Goal: Transaction & Acquisition: Purchase product/service

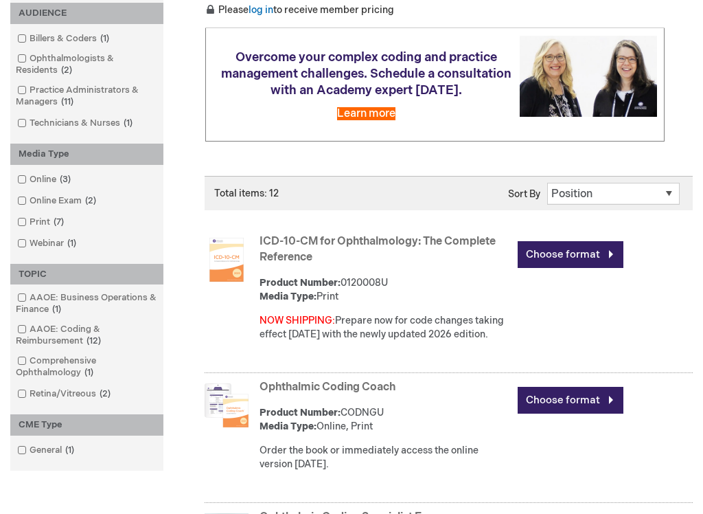
scroll to position [238, 0]
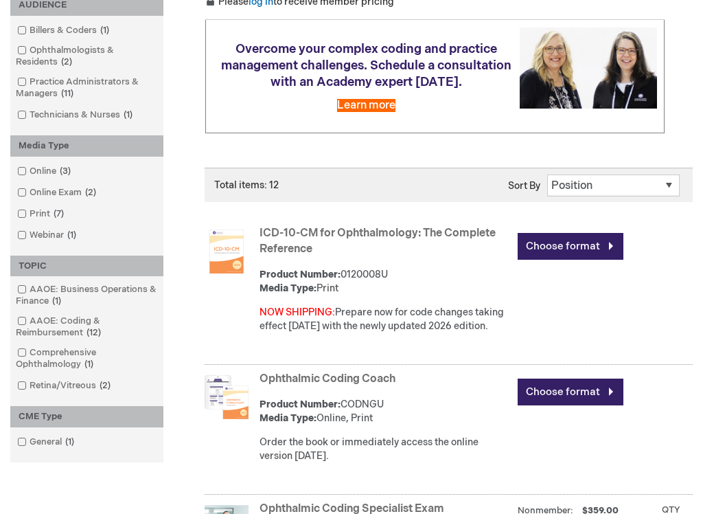
click at [578, 247] on link "Choose format" at bounding box center [571, 247] width 106 height 27
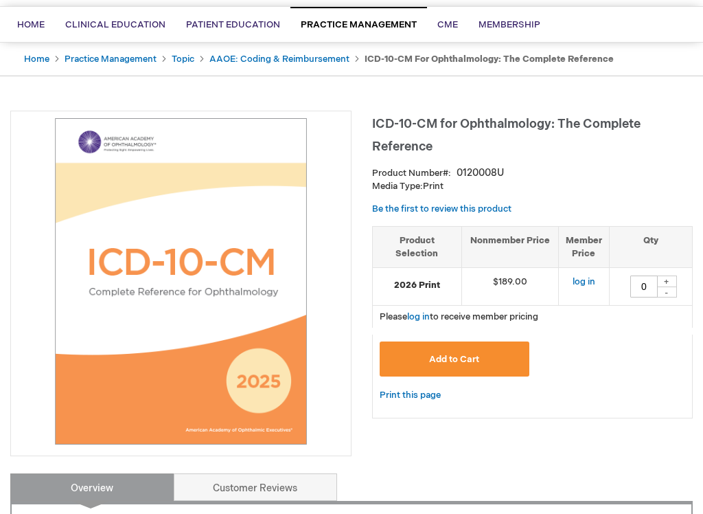
scroll to position [98, 0]
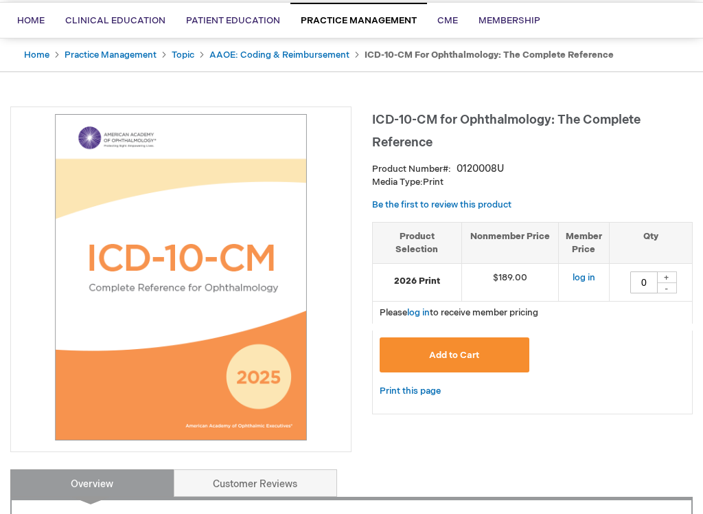
click at [462, 360] on button "Add to Cart" at bounding box center [455, 354] width 150 height 35
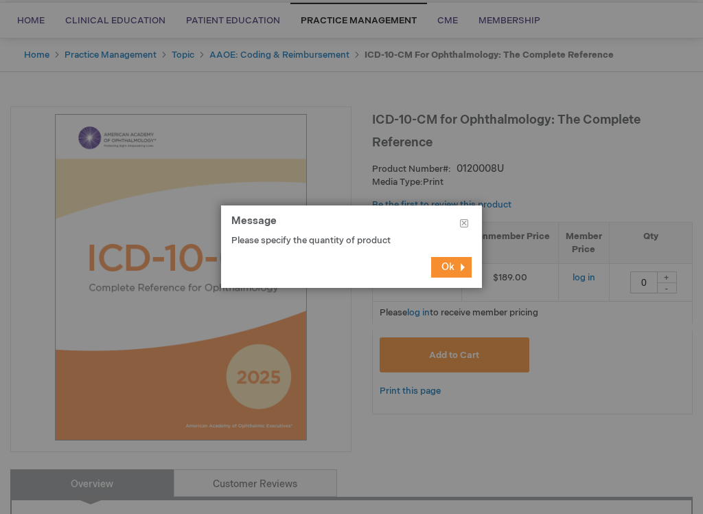
click at [451, 277] on button "Ok" at bounding box center [451, 267] width 41 height 21
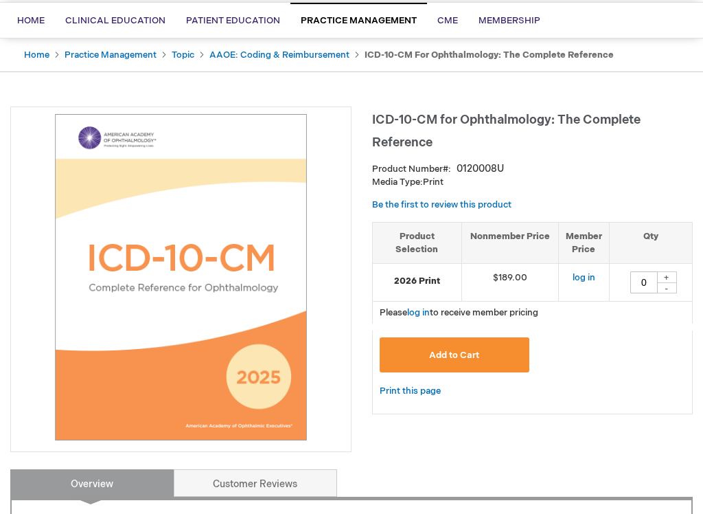
click at [670, 272] on div "+" at bounding box center [667, 277] width 21 height 12
type input "1"
click at [477, 341] on button "Add to Cart" at bounding box center [455, 354] width 150 height 35
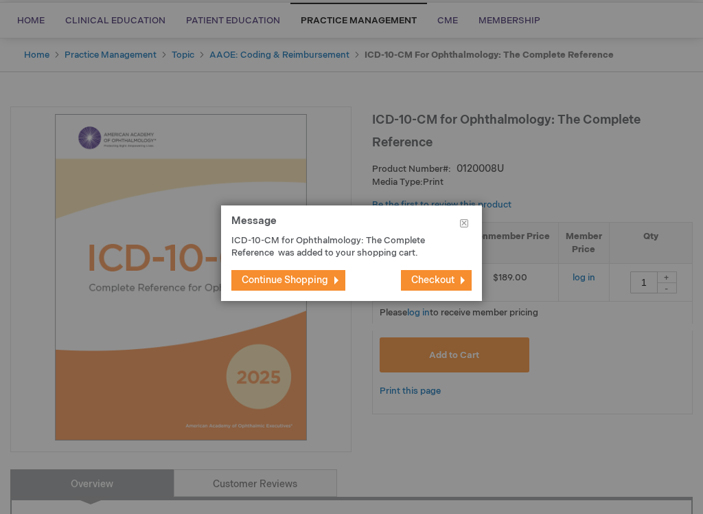
click at [306, 282] on span "Continue Shopping" at bounding box center [285, 280] width 87 height 12
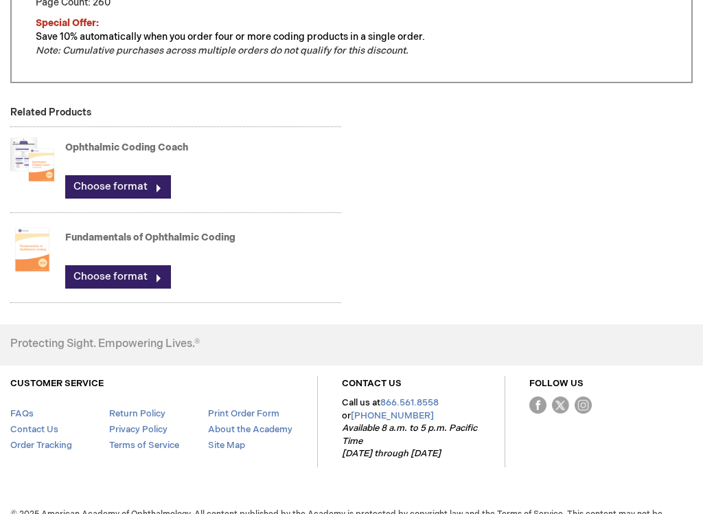
scroll to position [939, 0]
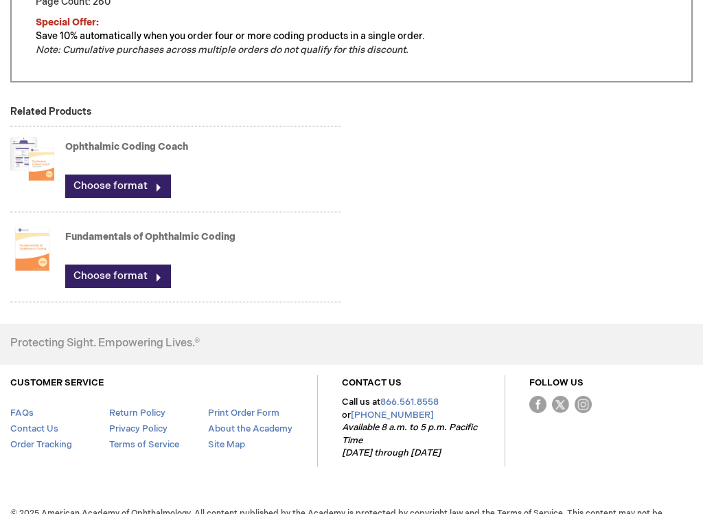
click at [111, 273] on link "Choose format" at bounding box center [118, 276] width 106 height 23
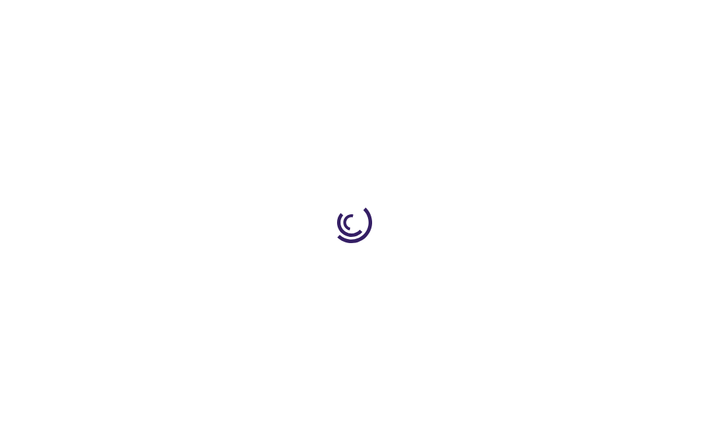
type input "0"
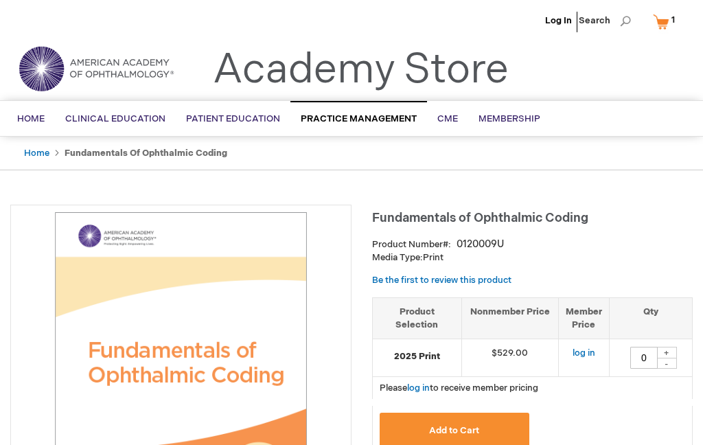
click at [677, 23] on span "1 1 items" at bounding box center [674, 20] width 8 height 16
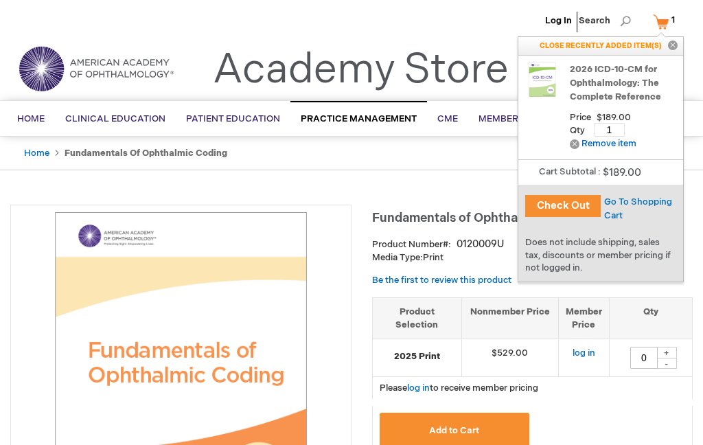
click at [629, 206] on span "Go To Shopping Cart" at bounding box center [639, 208] width 68 height 25
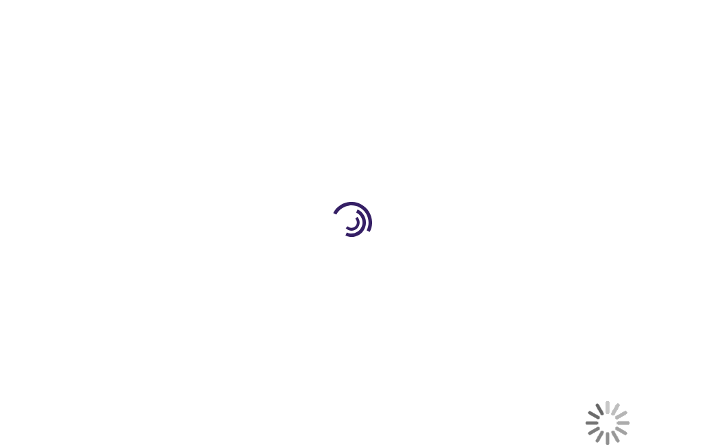
select select "US"
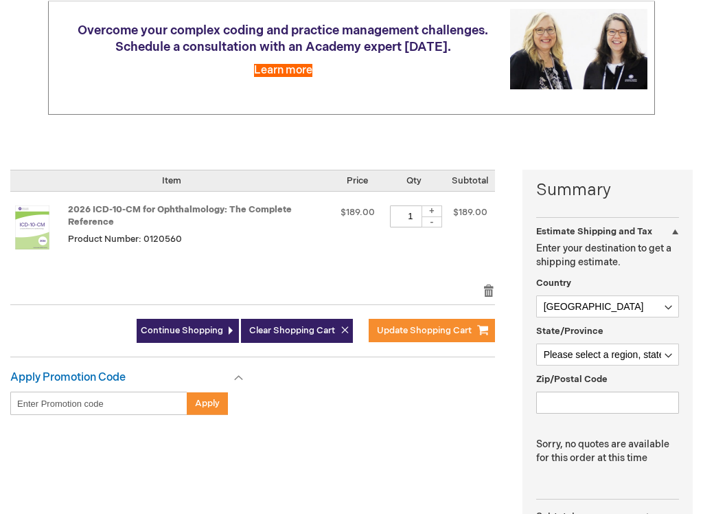
scroll to position [181, 0]
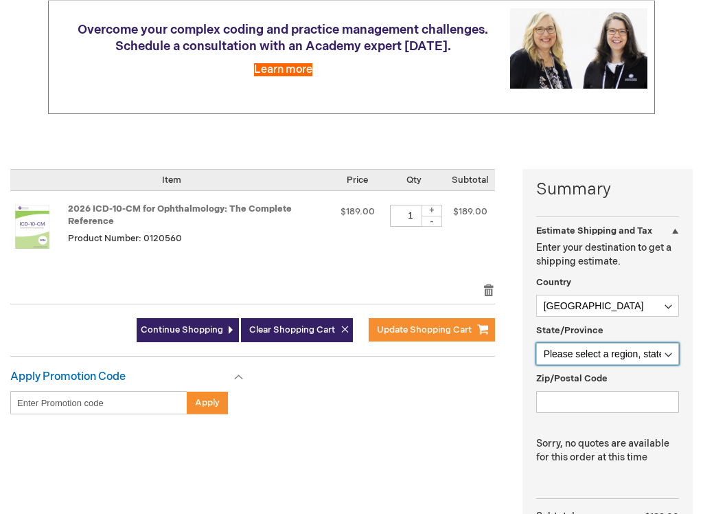
click at [668, 344] on select "Please select a region, state or province. Alabama Alaska American Samoa Arizon…" at bounding box center [609, 355] width 144 height 22
select select "57"
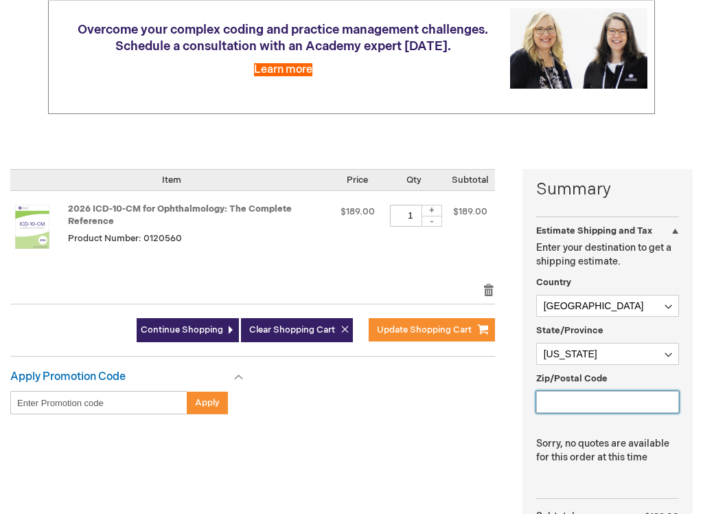
click at [574, 391] on input "Zip/Postal Code" at bounding box center [609, 402] width 144 height 22
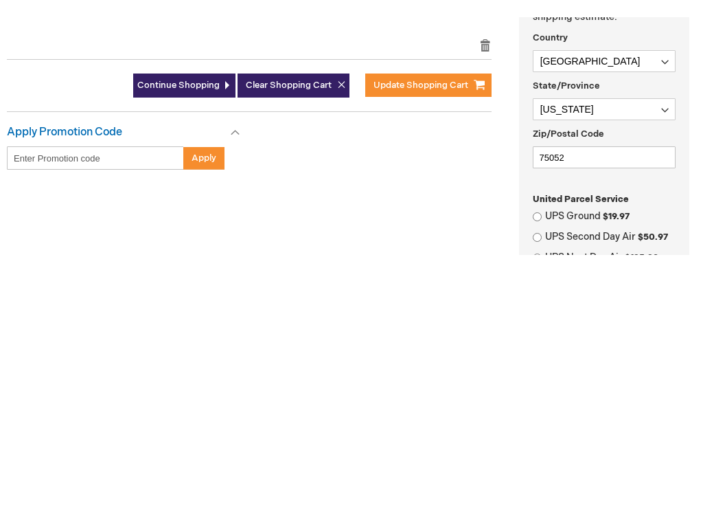
scroll to position [444, 3]
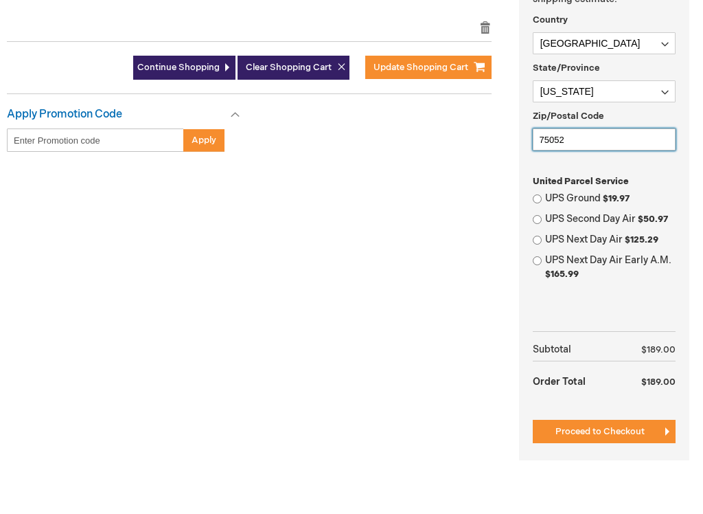
type input "75052"
click at [538, 194] on input "UPS Ground $19.97" at bounding box center [537, 198] width 9 height 9
radio input "true"
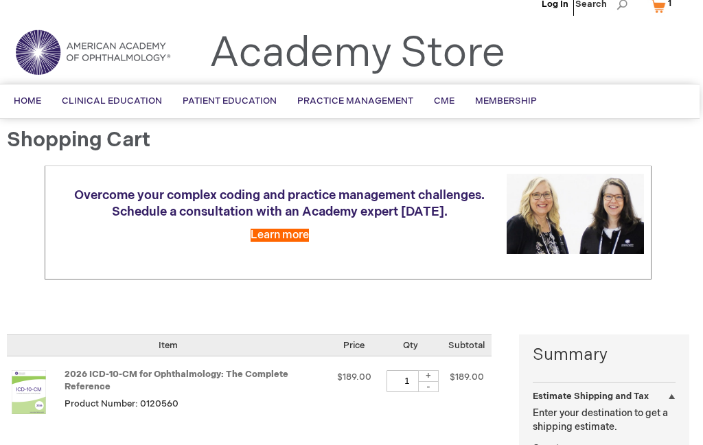
scroll to position [0, 3]
